Goal: Information Seeking & Learning: Check status

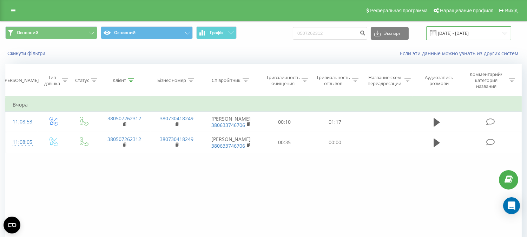
click at [465, 34] on input "[DATE] - [DATE]" at bounding box center [469, 33] width 85 height 14
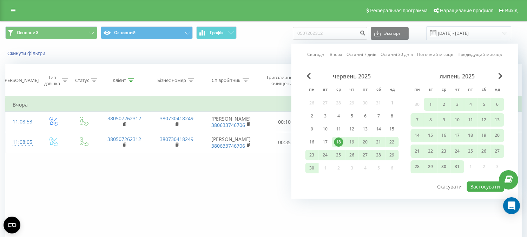
click at [315, 54] on font "Сьогодні" at bounding box center [316, 54] width 18 height 6
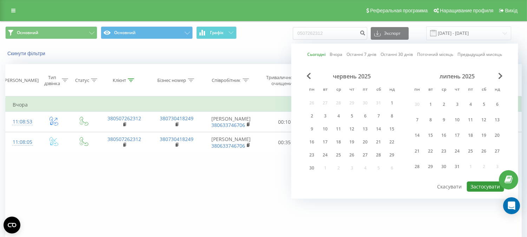
click at [483, 187] on font "Застосувати" at bounding box center [486, 186] width 30 height 7
type input "[DATE] - [DATE]"
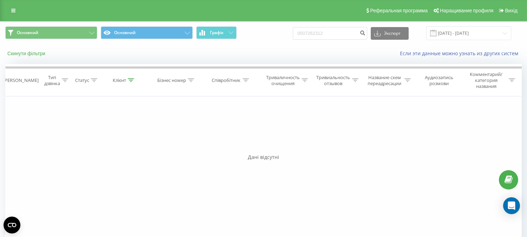
click at [24, 55] on font "Скинути фільтри" at bounding box center [26, 54] width 38 height 6
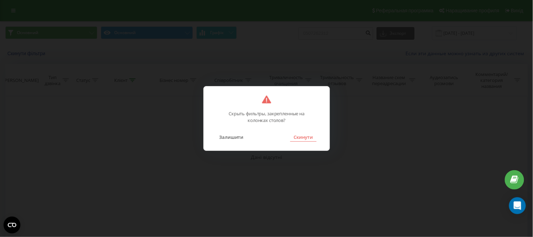
click at [307, 138] on font "Скинути" at bounding box center [303, 137] width 19 height 6
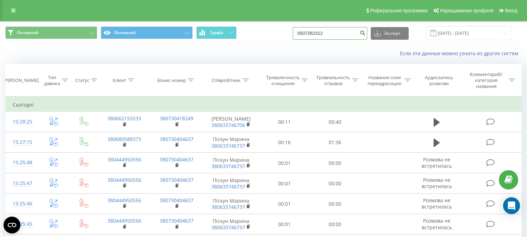
click at [324, 32] on input "0507262312" at bounding box center [330, 33] width 75 height 13
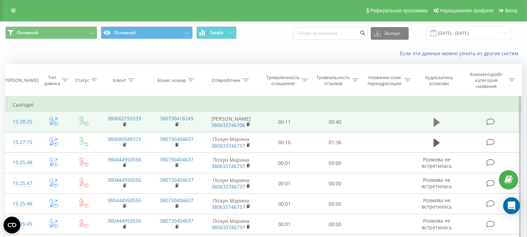
click at [434, 126] on icon at bounding box center [437, 122] width 6 height 8
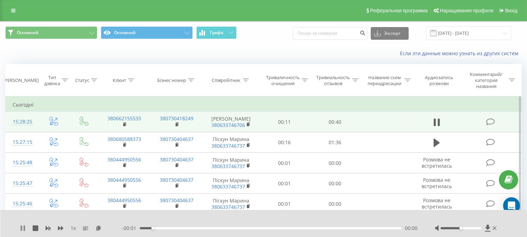
click at [20, 225] on icon at bounding box center [23, 228] width 6 height 6
click at [99, 227] on icon at bounding box center [99, 227] width 6 height 5
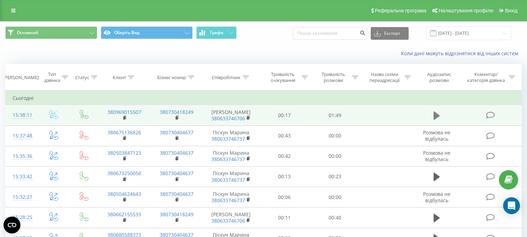
click at [436, 117] on icon at bounding box center [437, 115] width 6 height 8
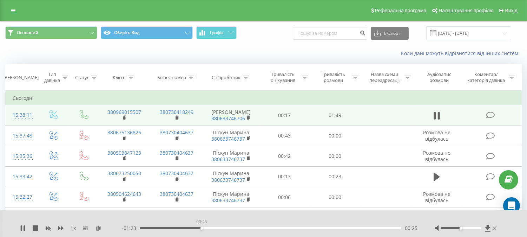
click at [202, 227] on div "00:25" at bounding box center [271, 228] width 262 height 2
drag, startPoint x: 458, startPoint y: 227, endPoint x: 496, endPoint y: 229, distance: 38.0
click at [496, 229] on div at bounding box center [466, 228] width 63 height 7
click at [196, 228] on div "00:32" at bounding box center [271, 228] width 262 height 2
click at [25, 229] on icon at bounding box center [24, 228] width 1 height 6
